Goal: Information Seeking & Learning: Learn about a topic

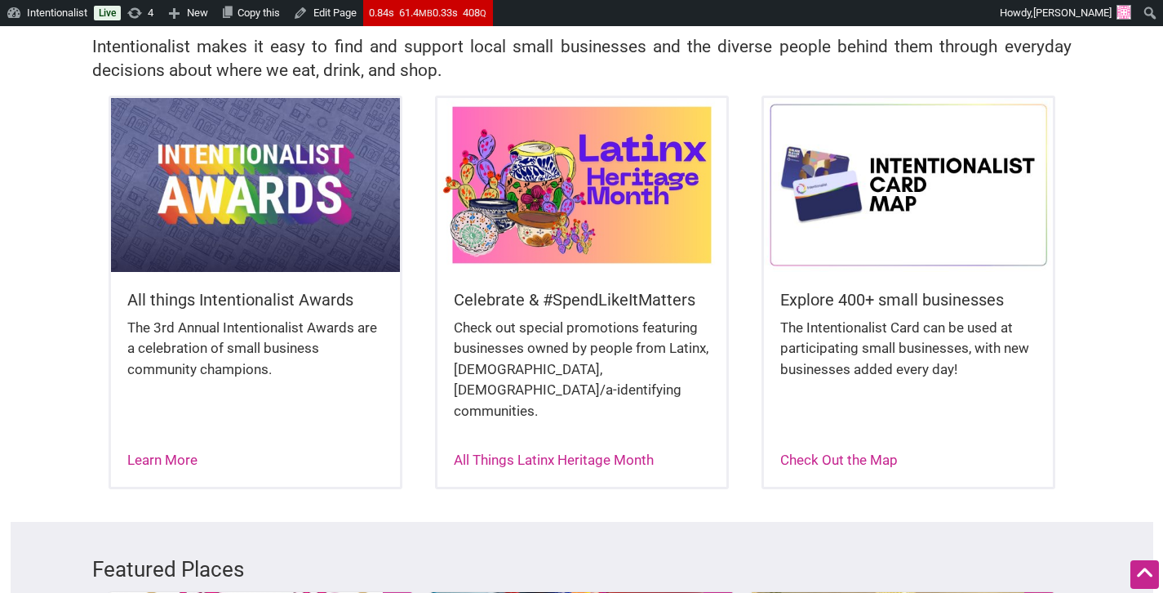
scroll to position [331, 0]
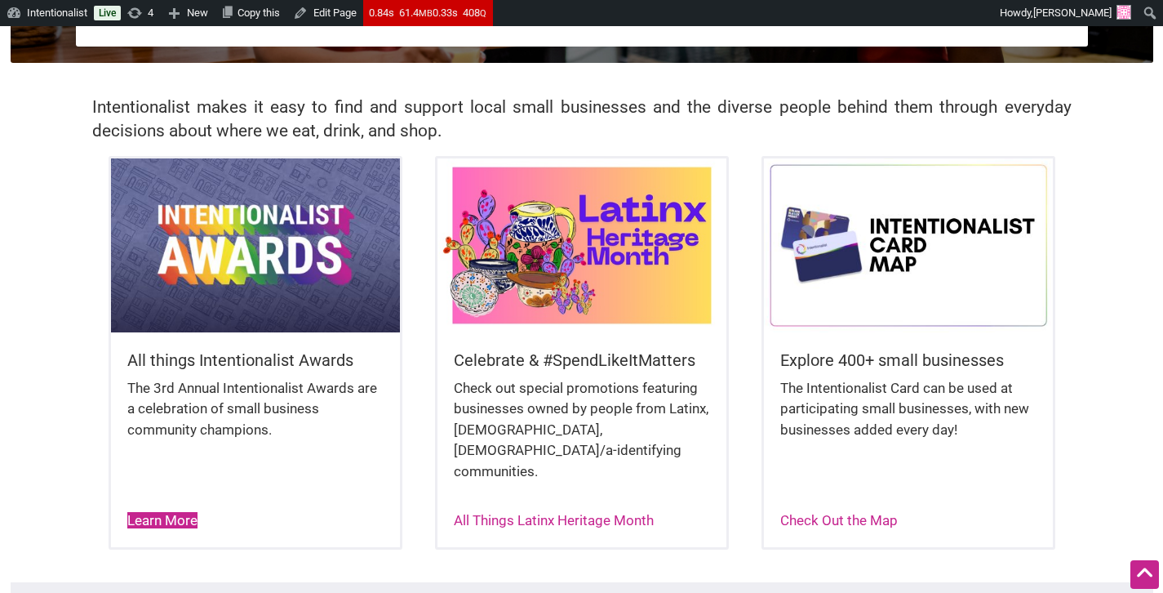
click at [180, 512] on link "Learn More" at bounding box center [162, 520] width 70 height 16
